Goal: Transaction & Acquisition: Purchase product/service

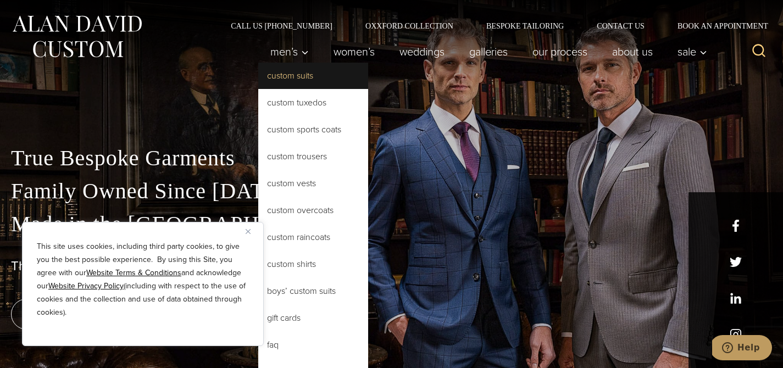
click at [285, 81] on link "Custom Suits" at bounding box center [313, 76] width 110 height 26
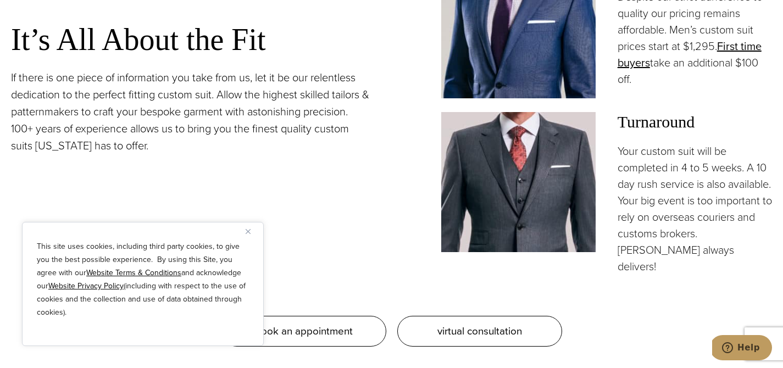
scroll to position [860, 0]
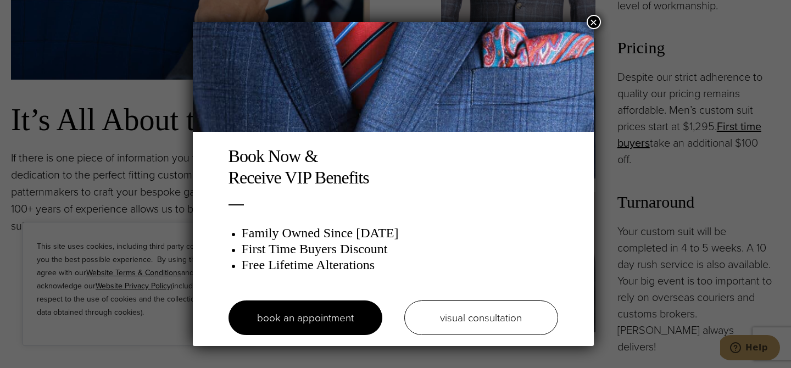
click at [596, 22] on button "×" at bounding box center [594, 22] width 14 height 14
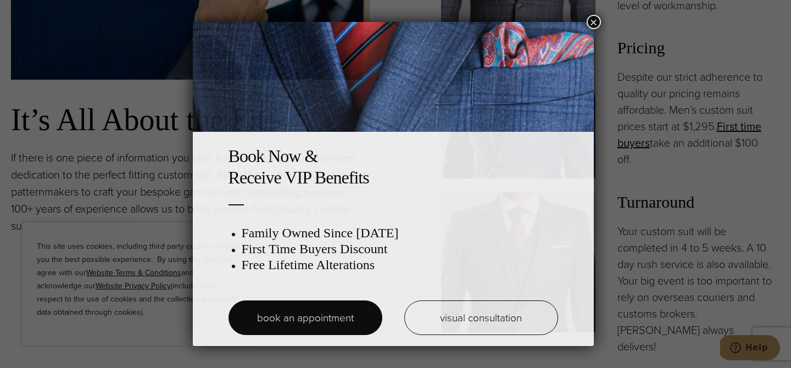
click at [596, 22] on button "×" at bounding box center [594, 22] width 14 height 14
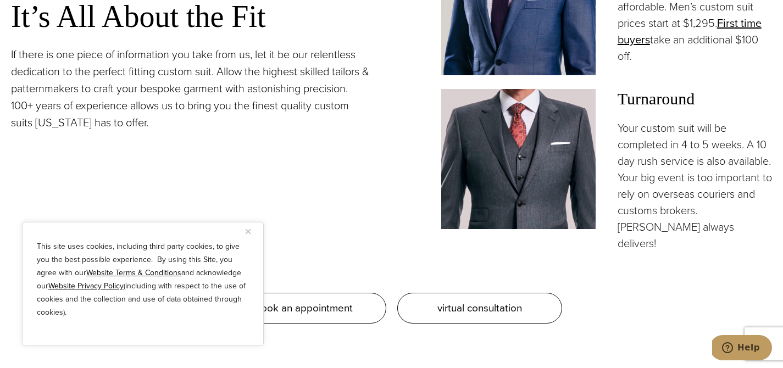
scroll to position [961, 0]
